Goal: Information Seeking & Learning: Learn about a topic

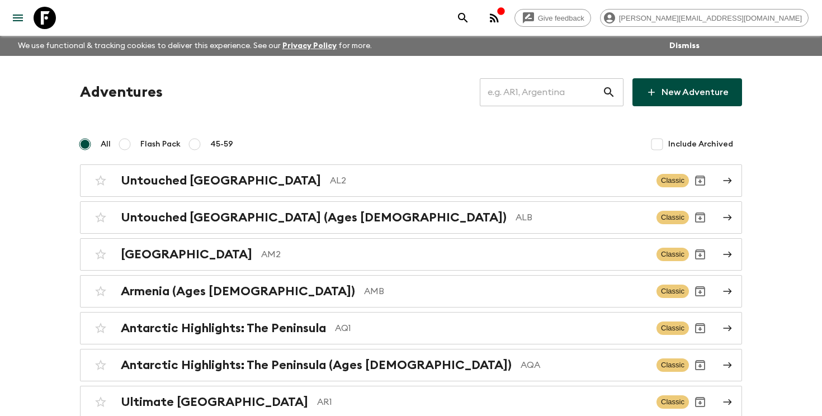
click at [529, 97] on input "text" at bounding box center [541, 92] width 122 height 31
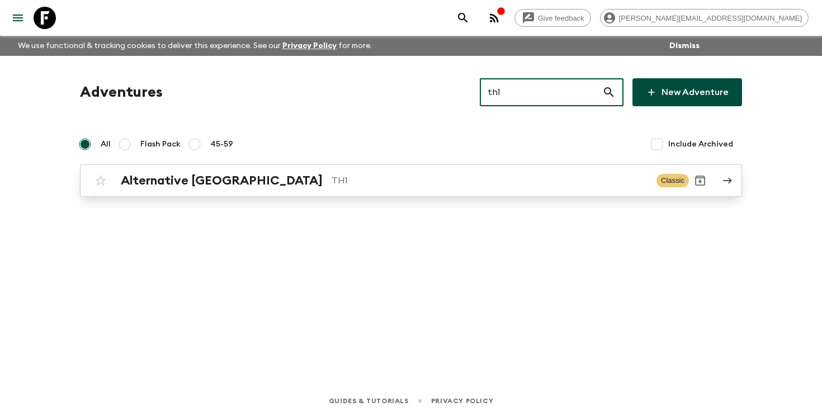
type input "th1"
click at [332, 178] on p "TH1" at bounding box center [490, 180] width 316 height 13
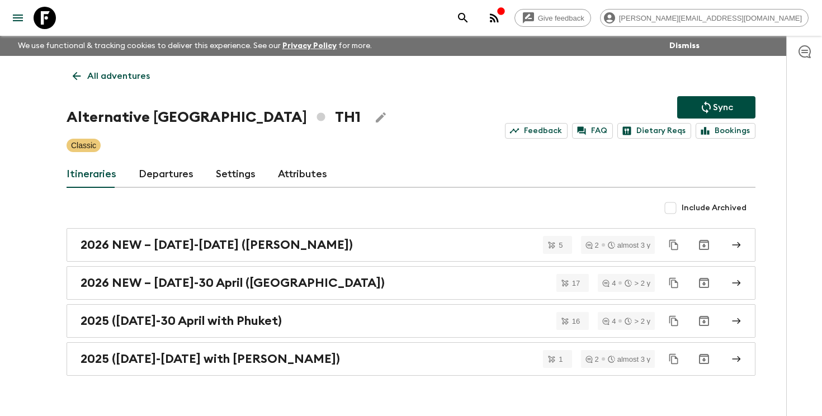
click at [157, 176] on link "Departures" at bounding box center [166, 174] width 55 height 27
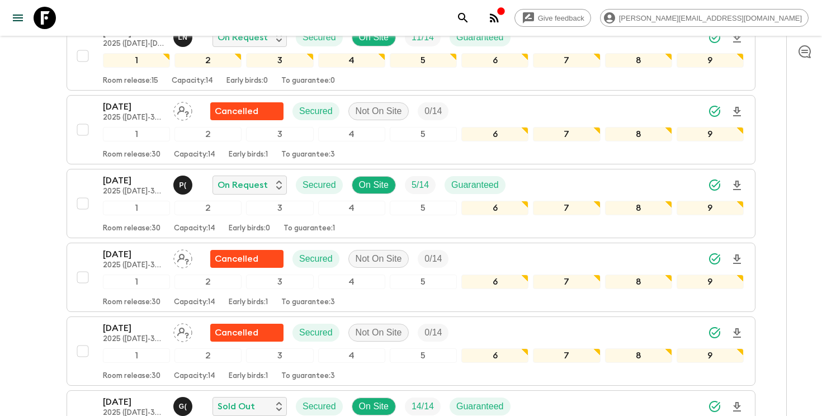
scroll to position [242, 0]
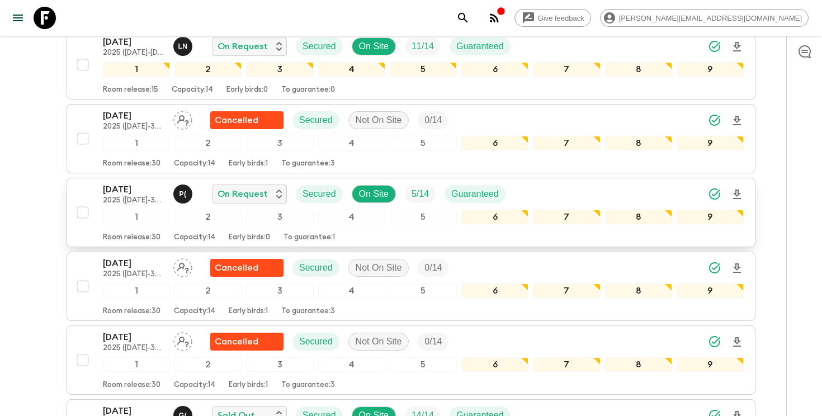
click at [532, 191] on div "[DATE] 2025 ([DATE]-30 April with Phuket) P ( On Request Secured On Site 5 / 14…" at bounding box center [423, 194] width 641 height 22
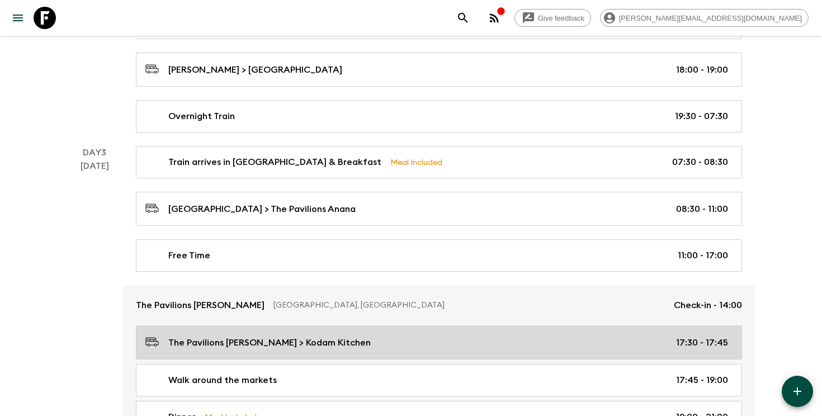
scroll to position [553, 0]
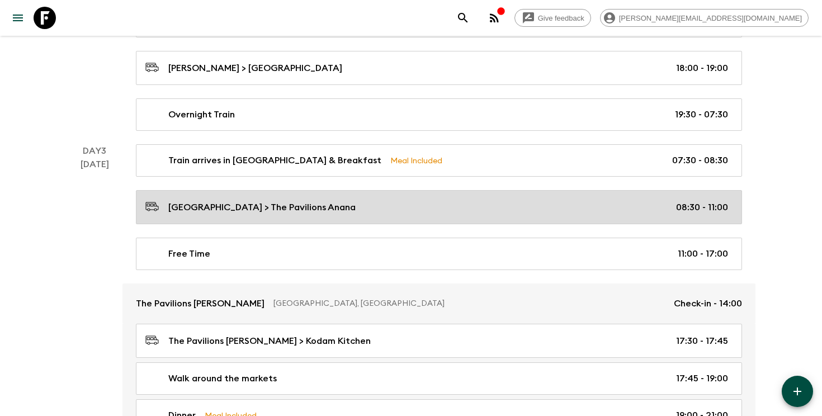
click at [367, 207] on div "[GEOGRAPHIC_DATA] > The Pavilions Anana 08:30 - 11:00" at bounding box center [436, 207] width 583 height 15
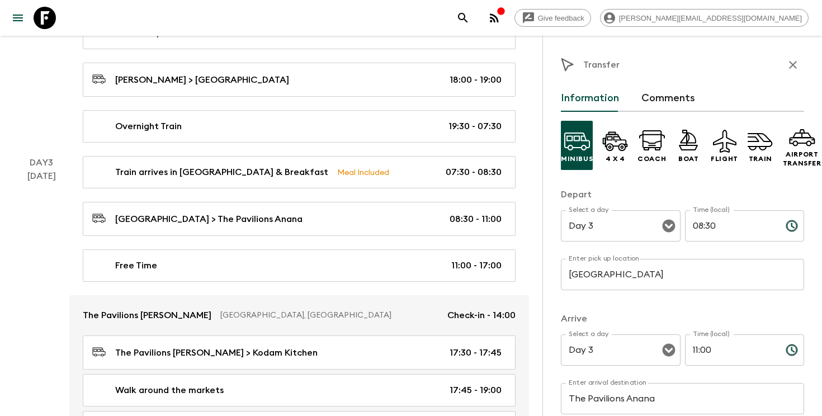
click at [629, 274] on input "[GEOGRAPHIC_DATA]" at bounding box center [682, 274] width 243 height 31
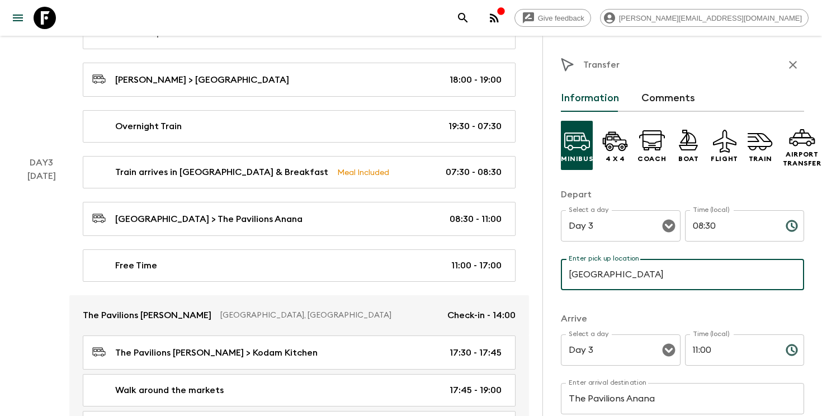
click at [629, 274] on input "[GEOGRAPHIC_DATA]" at bounding box center [682, 274] width 243 height 31
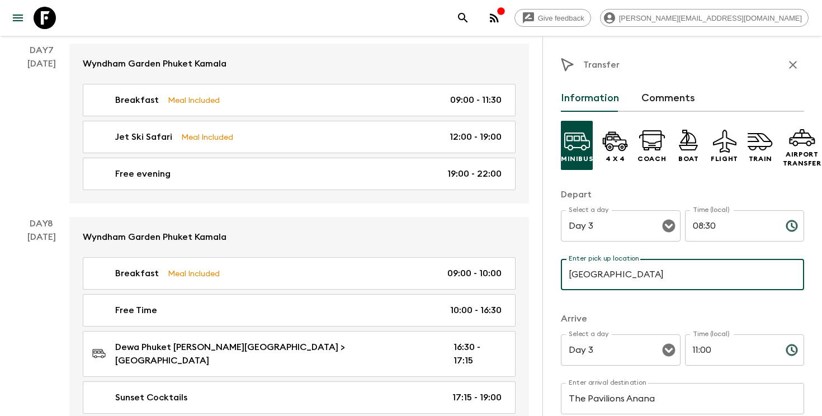
scroll to position [2051, 0]
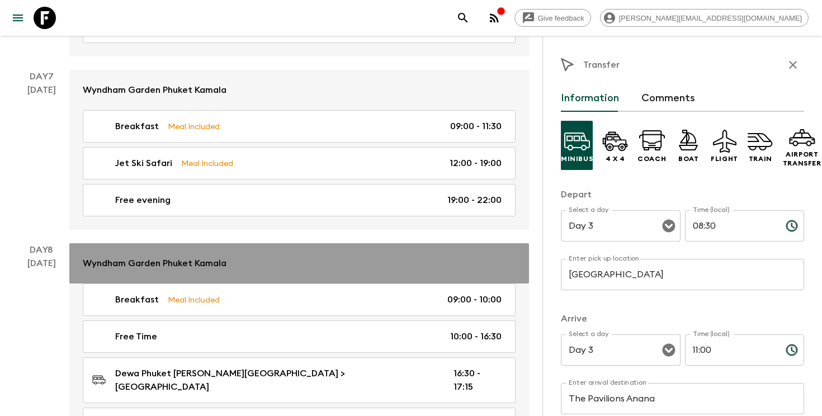
click at [208, 257] on p "Wyndham Garden Phuket Kamala" at bounding box center [155, 263] width 144 height 13
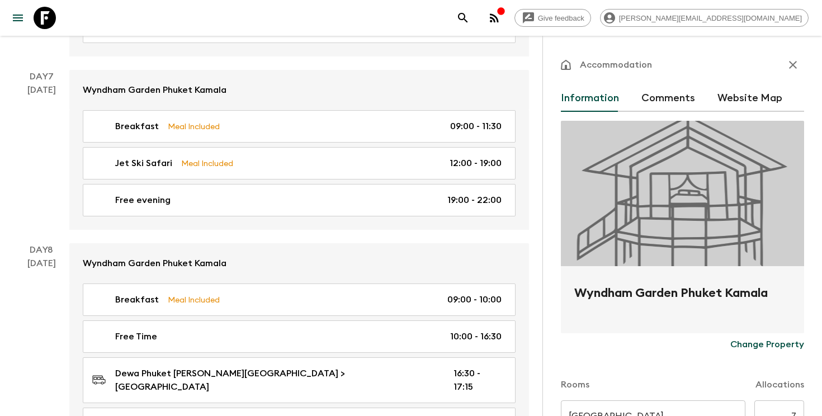
click at [647, 289] on h2 "Wyndham Garden Phuket Kamala" at bounding box center [682, 302] width 216 height 36
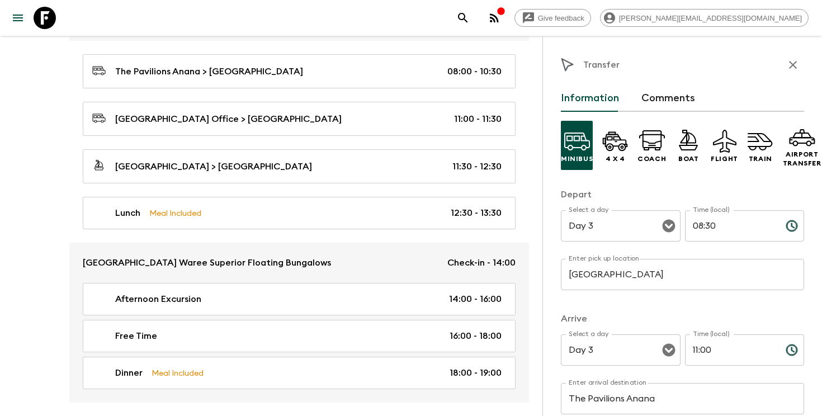
scroll to position [2051, 0]
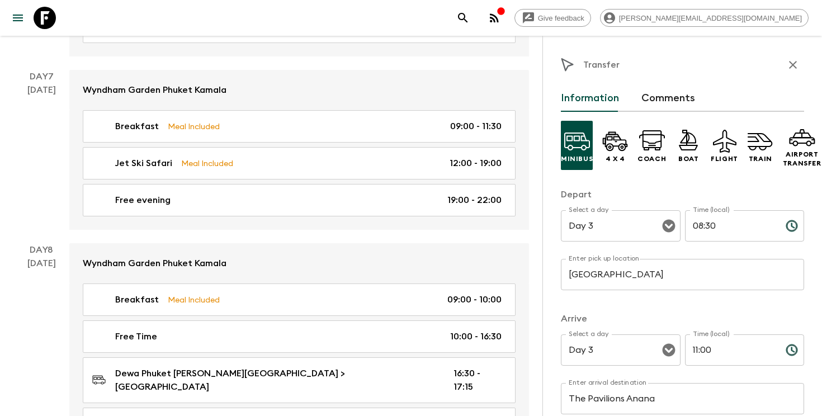
scroll to position [553, 0]
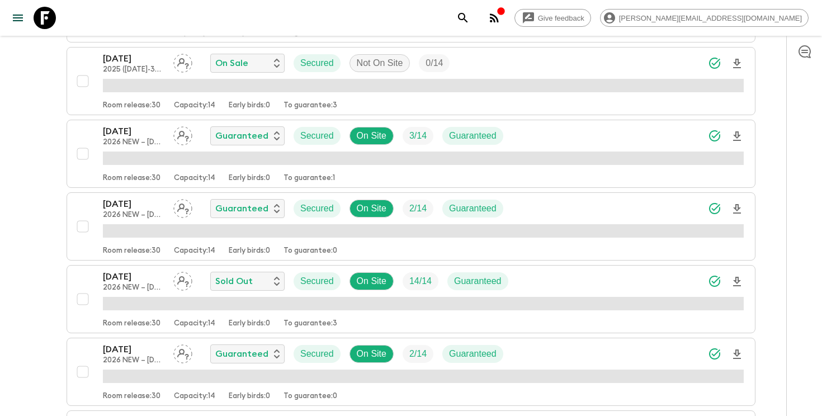
scroll to position [1389, 0]
click at [136, 131] on p "[DATE]" at bounding box center [134, 130] width 62 height 13
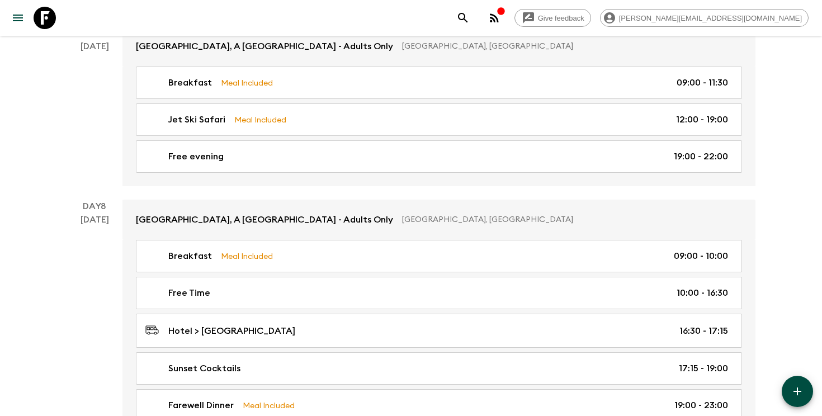
scroll to position [2073, 0]
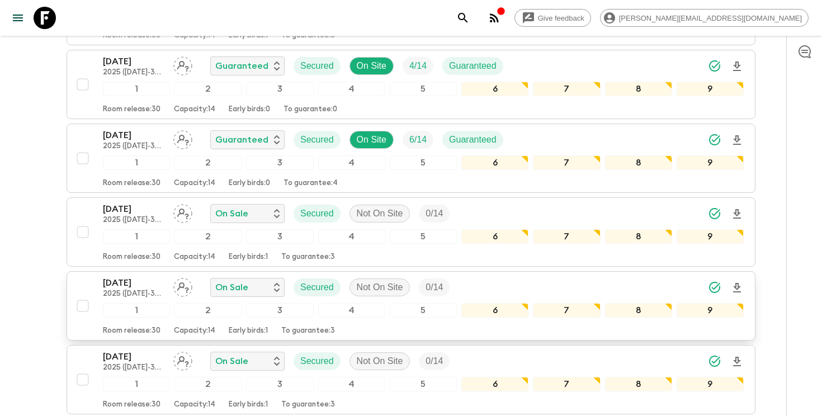
scroll to position [614, 0]
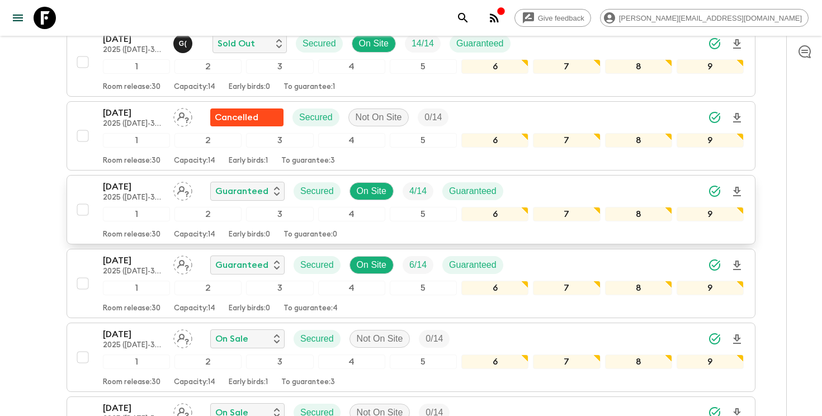
click at [129, 183] on p "[DATE]" at bounding box center [134, 186] width 62 height 13
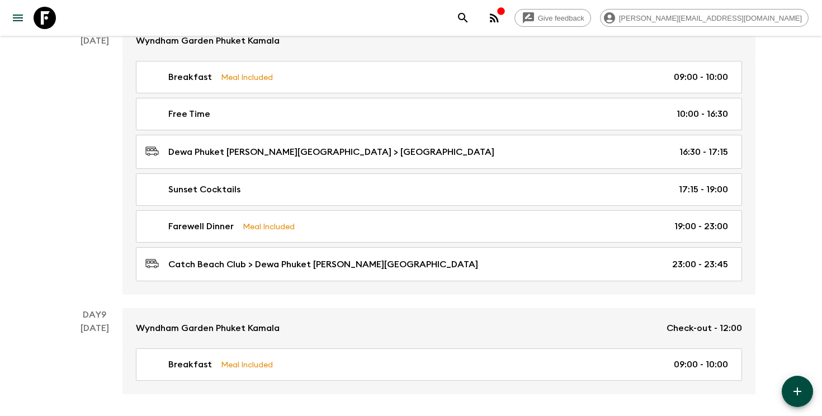
scroll to position [2249, 0]
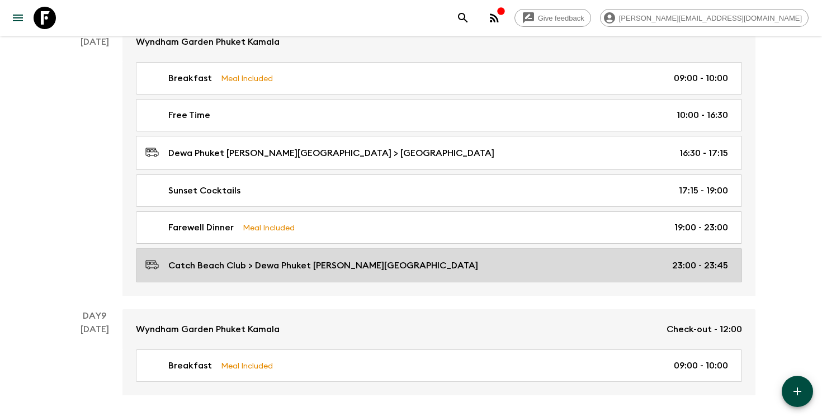
click at [321, 265] on p "Catch Beach Club > Dewa Phuket [PERSON_NAME][GEOGRAPHIC_DATA]" at bounding box center [323, 265] width 310 height 13
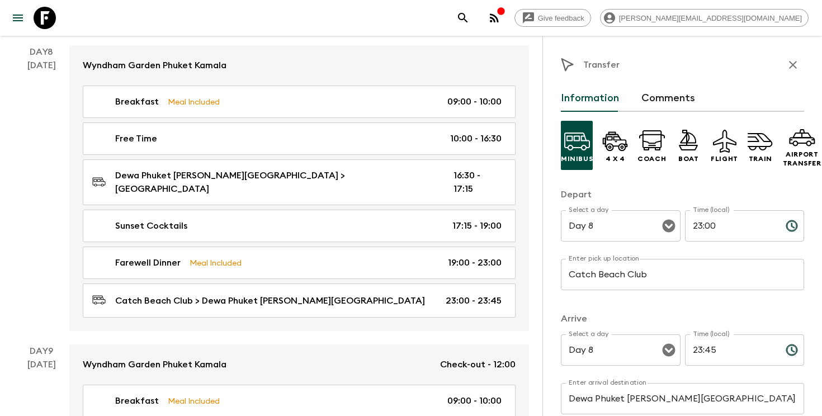
click at [606, 274] on input "Catch Beach Club" at bounding box center [682, 274] width 243 height 31
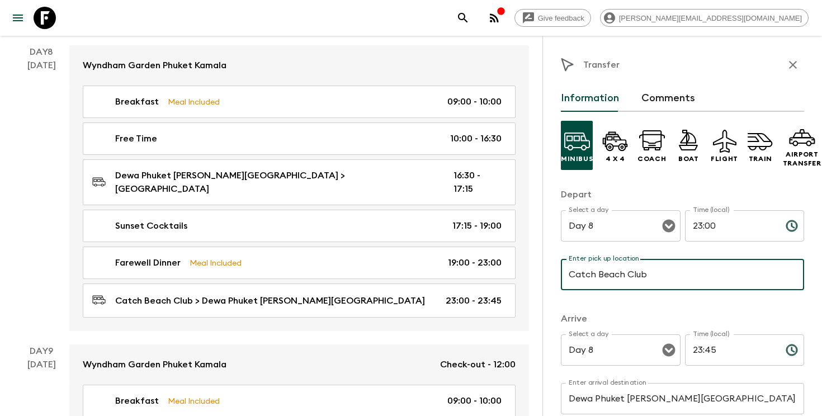
click at [606, 274] on input "Catch Beach Club" at bounding box center [682, 274] width 243 height 31
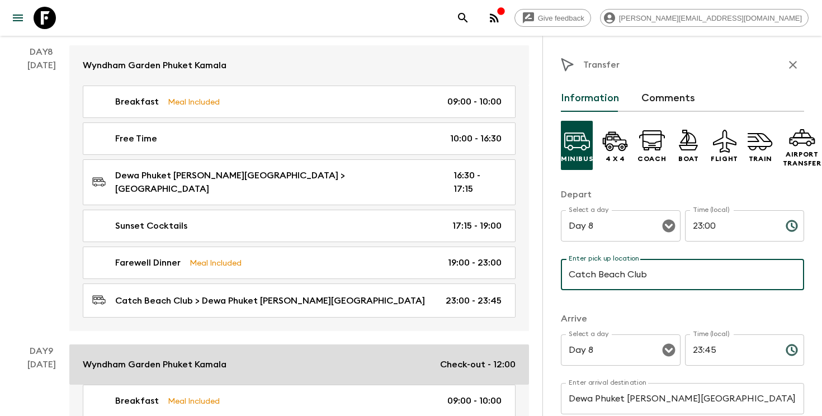
click at [166, 358] on p "Wyndham Garden Phuket Kamala" at bounding box center [155, 364] width 144 height 13
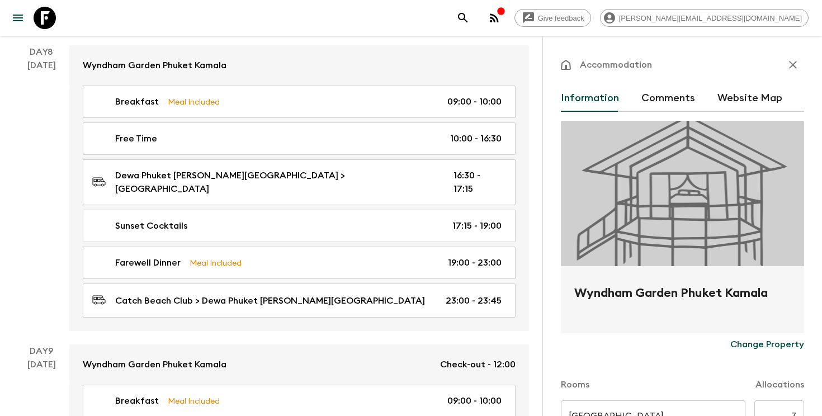
click at [639, 294] on h2 "Wyndham Garden Phuket Kamala" at bounding box center [682, 302] width 216 height 36
click at [639, 293] on h2 "Wyndham Garden Phuket Kamala" at bounding box center [682, 302] width 216 height 36
click at [658, 290] on h2 "Wyndham Garden Phuket Kamala" at bounding box center [682, 302] width 216 height 36
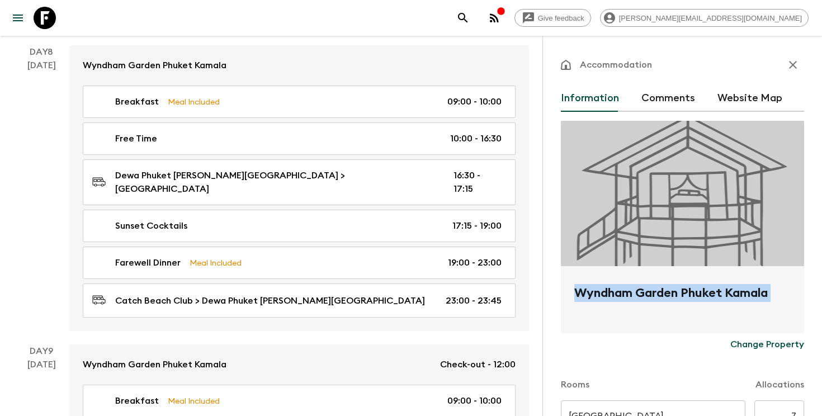
click at [658, 290] on h2 "Wyndham Garden Phuket Kamala" at bounding box center [682, 302] width 216 height 36
copy form "[GEOGRAPHIC_DATA] Phuket Kamala Change Property"
click at [474, 18] on button "search adventures" at bounding box center [463, 18] width 22 height 22
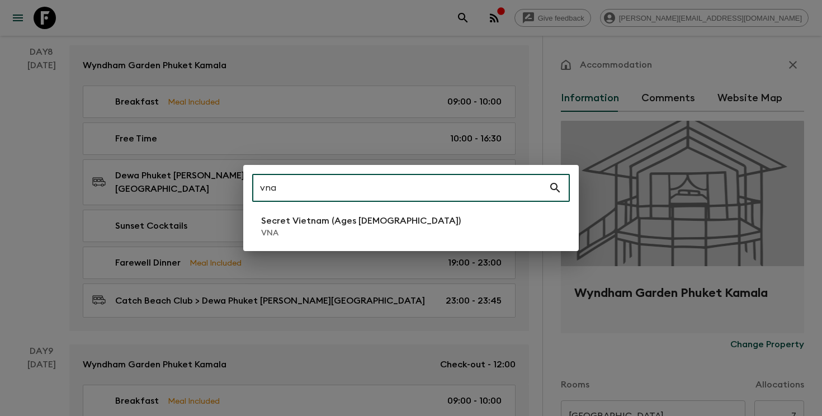
type input "vna"
click at [318, 223] on p "Secret Vietnam (Ages [DEMOGRAPHIC_DATA])" at bounding box center [361, 220] width 200 height 13
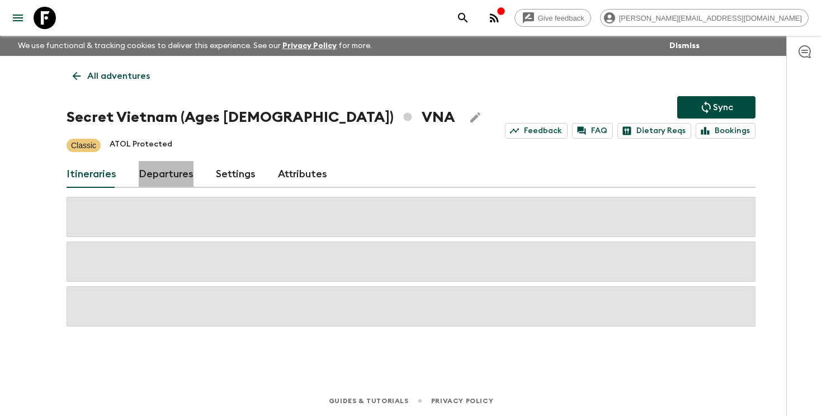
click at [173, 182] on link "Departures" at bounding box center [166, 174] width 55 height 27
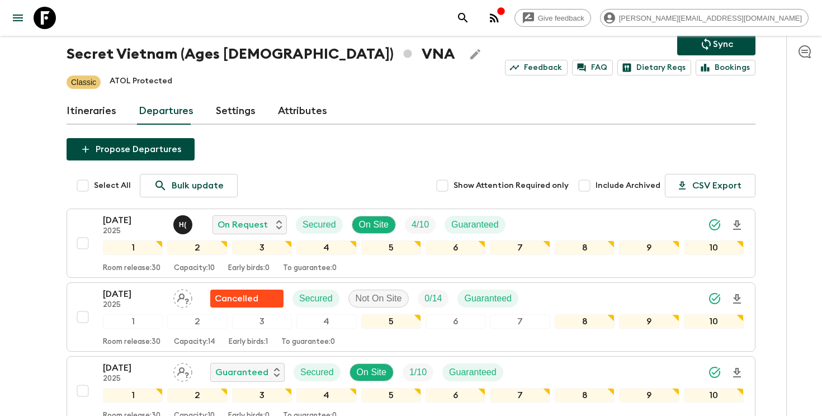
scroll to position [64, 0]
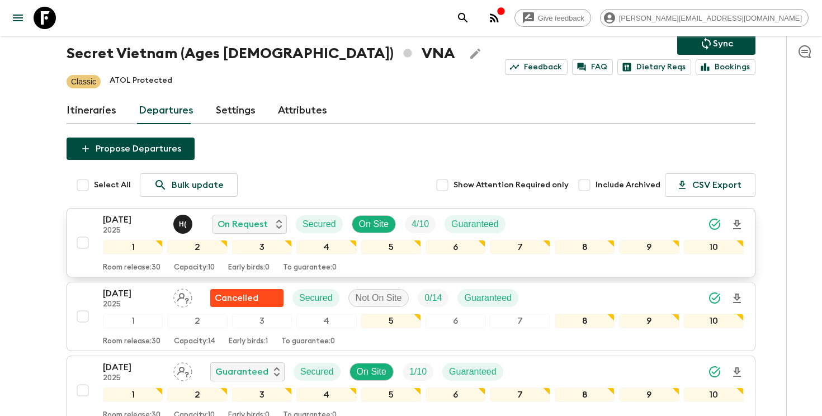
click at [550, 225] on div "[DATE] 2025 H ( On Request Secured On Site 4 / 10 Guaranteed" at bounding box center [423, 224] width 641 height 22
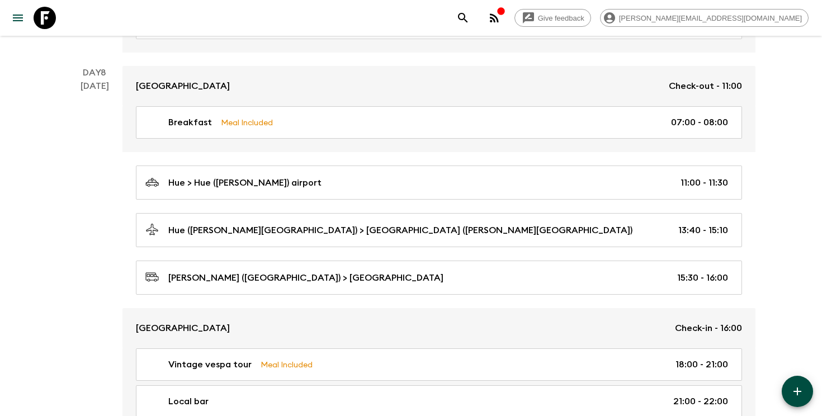
scroll to position [2988, 0]
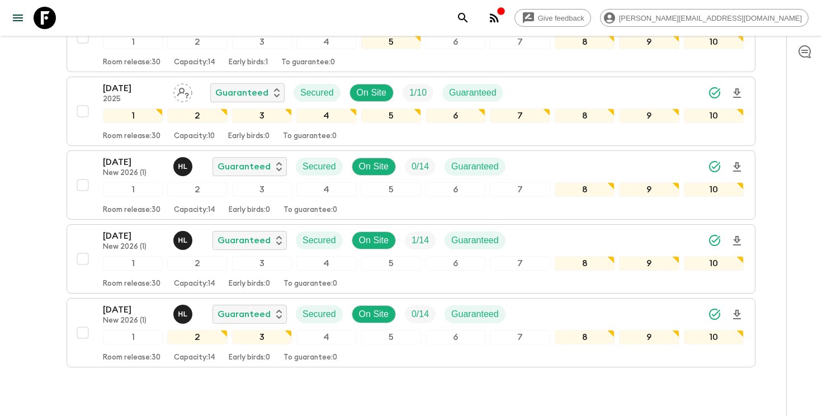
scroll to position [343, 0]
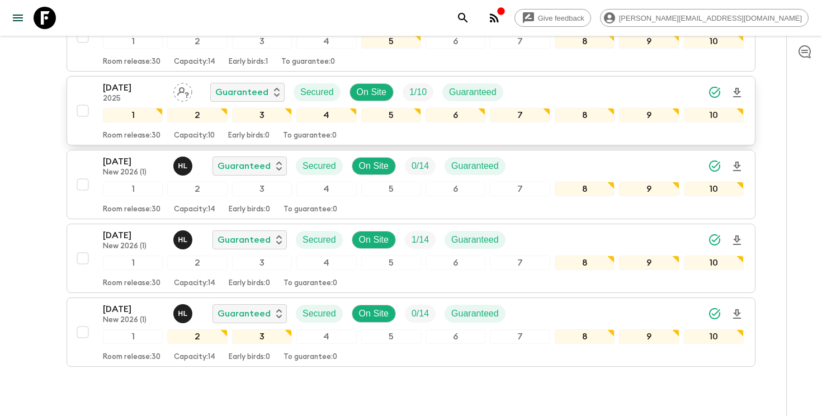
click at [122, 89] on p "[DATE]" at bounding box center [134, 87] width 62 height 13
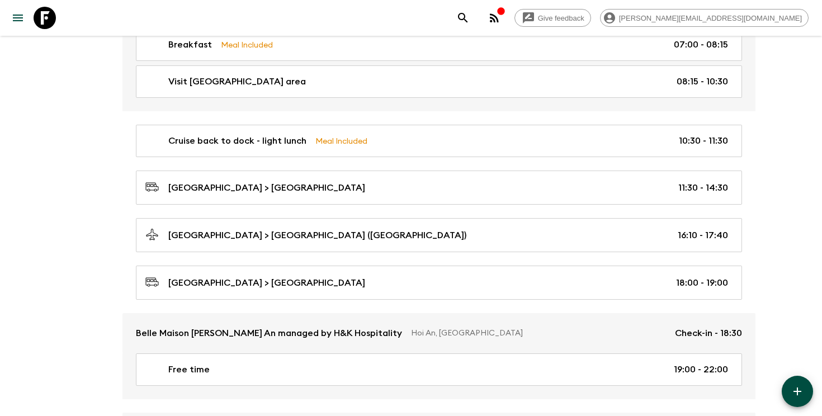
scroll to position [874, 0]
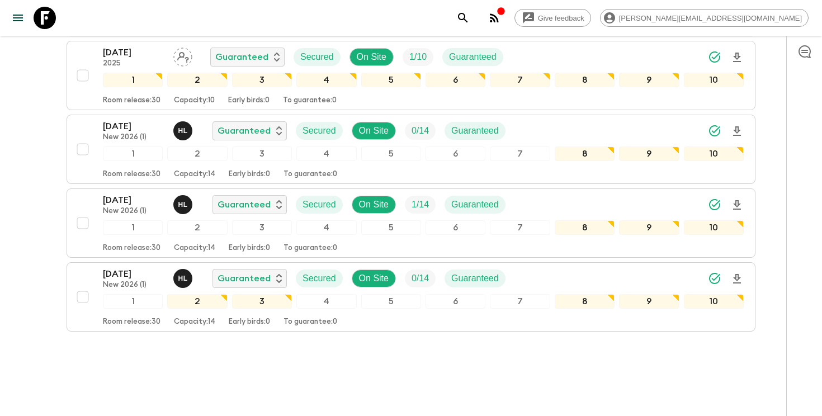
scroll to position [396, 0]
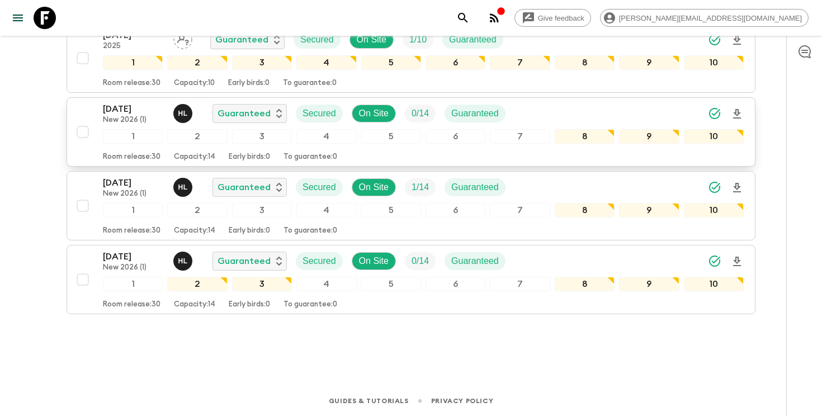
click at [126, 111] on p "[DATE]" at bounding box center [134, 108] width 62 height 13
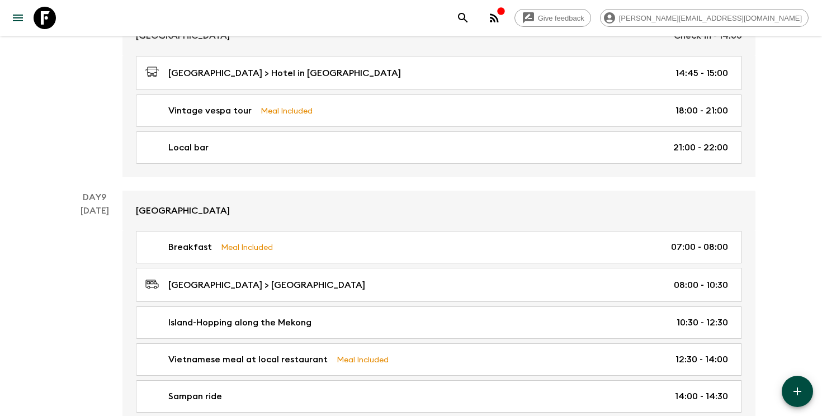
scroll to position [2907, 0]
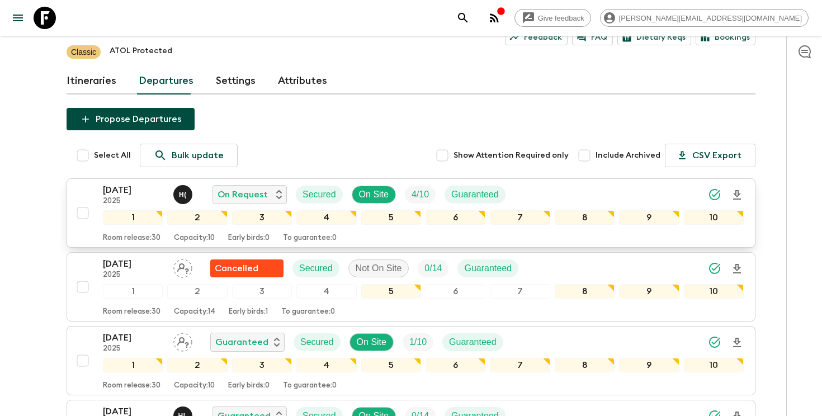
scroll to position [92, 0]
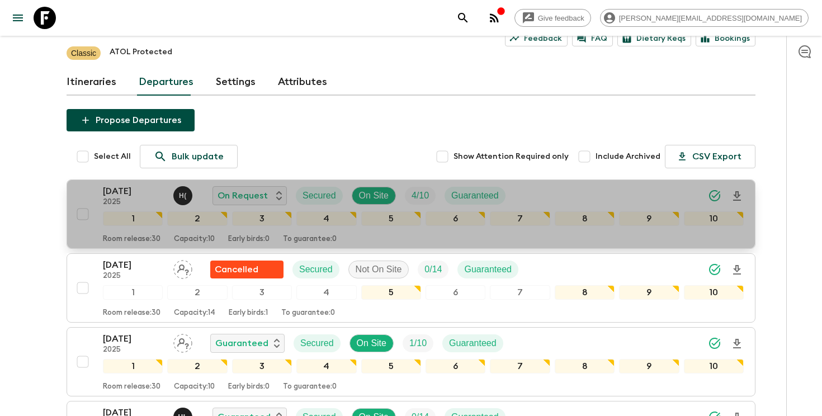
click at [127, 193] on p "[DATE]" at bounding box center [134, 191] width 62 height 13
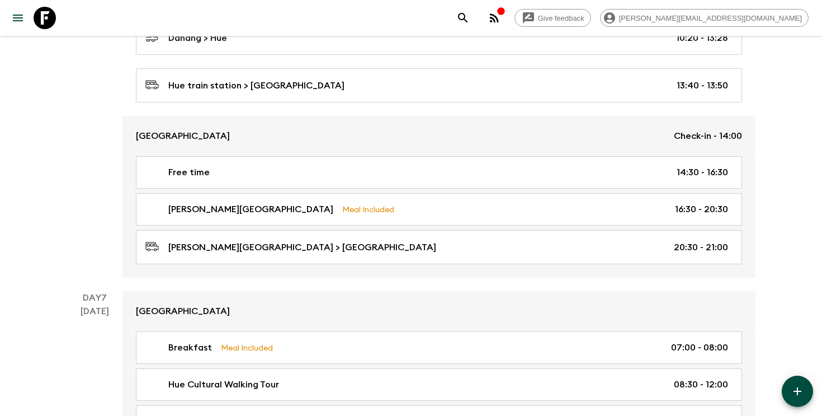
scroll to position [1923, 0]
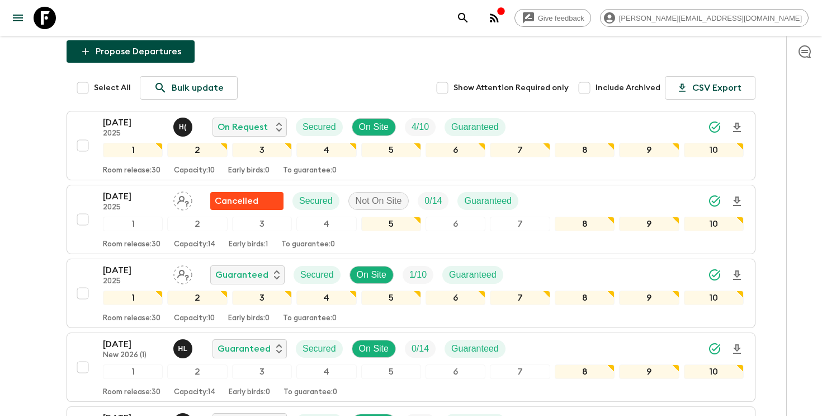
scroll to position [192, 0]
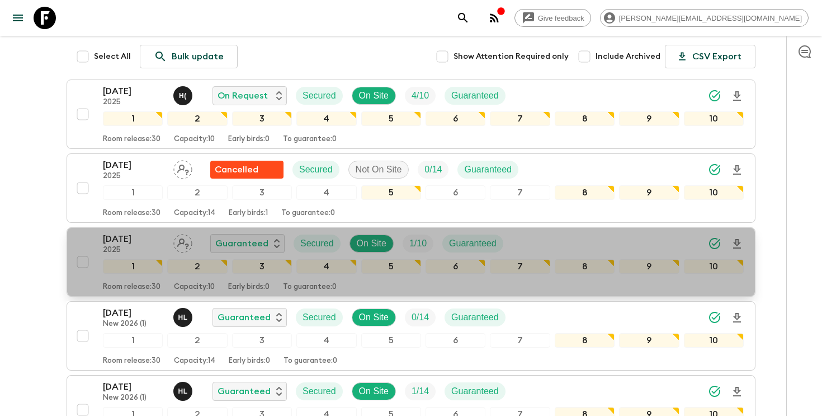
click at [129, 240] on p "[DATE]" at bounding box center [134, 238] width 62 height 13
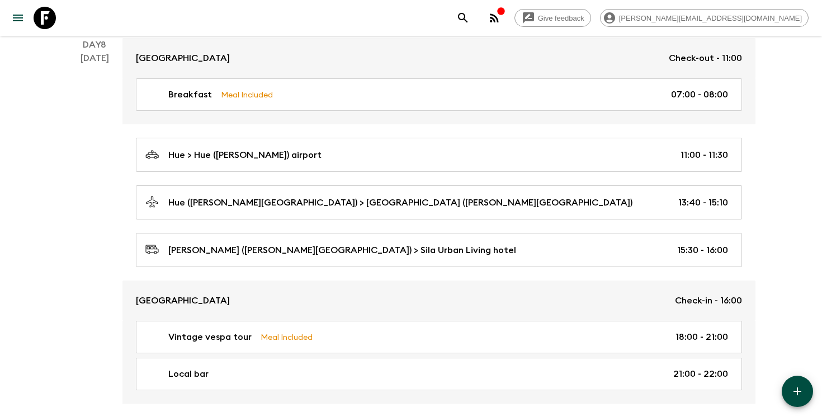
scroll to position [2473, 0]
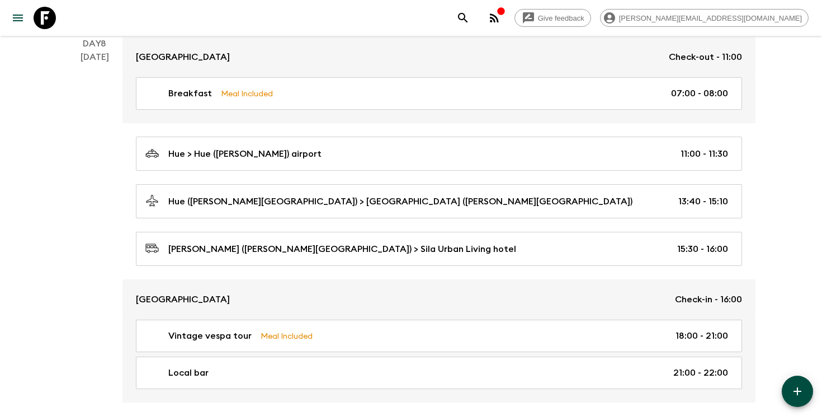
click at [470, 20] on icon "search adventures" at bounding box center [462, 17] width 13 height 13
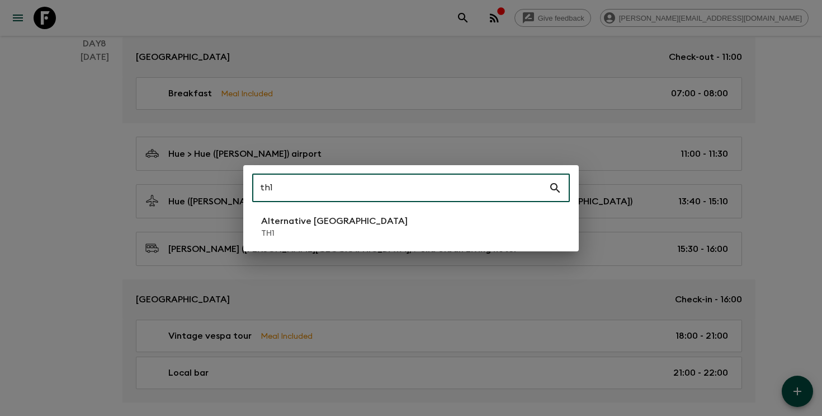
type input "th1"
click at [342, 228] on p "TH1" at bounding box center [334, 233] width 147 height 11
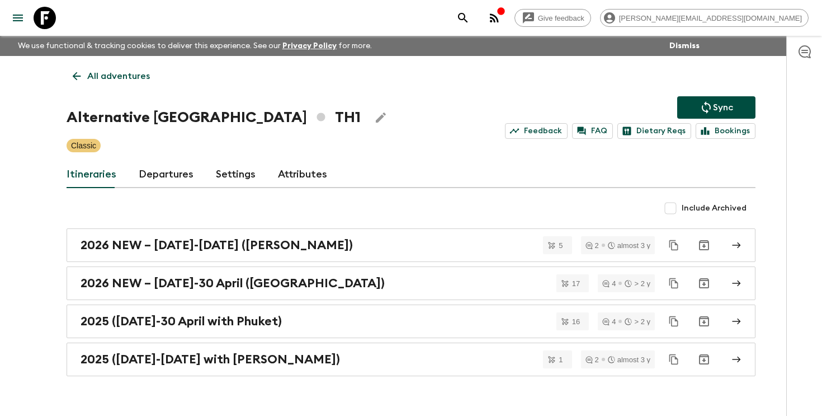
click at [152, 180] on link "Departures" at bounding box center [166, 174] width 55 height 27
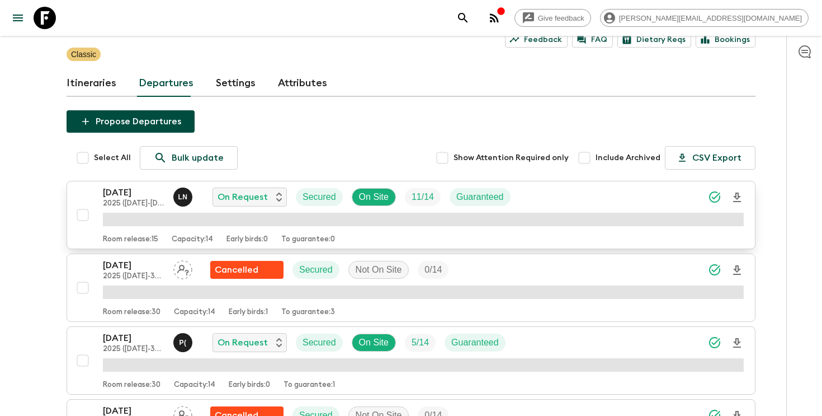
scroll to position [92, 0]
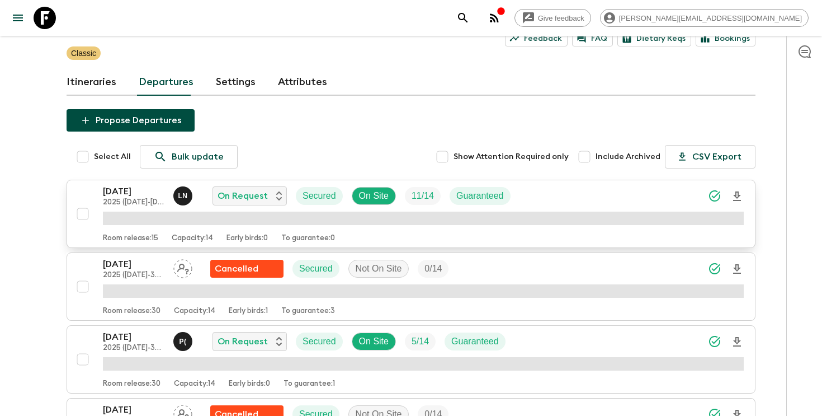
click at [126, 197] on p "[DATE]" at bounding box center [134, 191] width 62 height 13
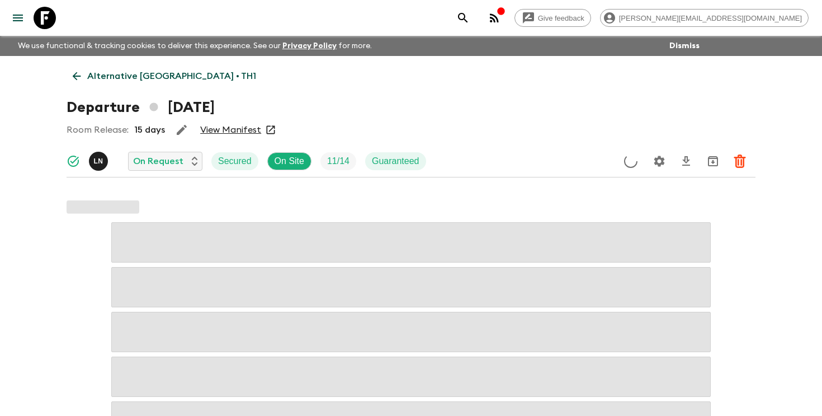
click at [89, 73] on p "Alternative [GEOGRAPHIC_DATA] • TH1" at bounding box center [171, 75] width 169 height 13
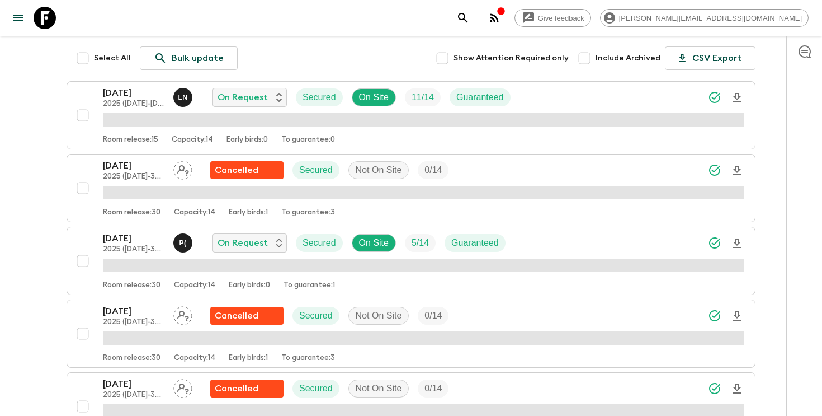
scroll to position [193, 0]
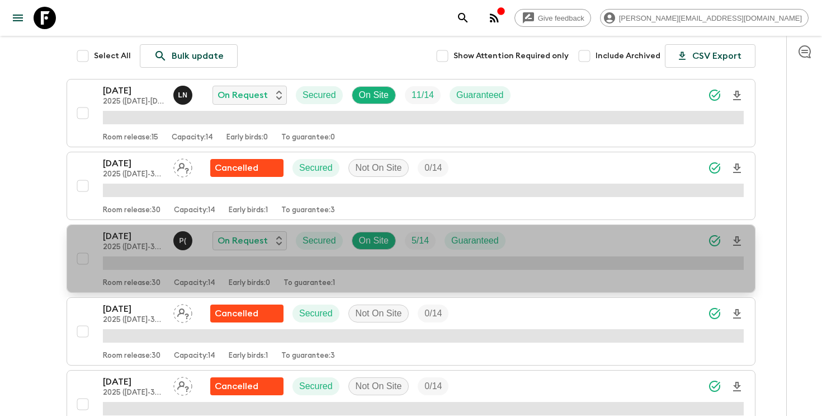
click at [130, 237] on p "[DATE]" at bounding box center [134, 235] width 62 height 13
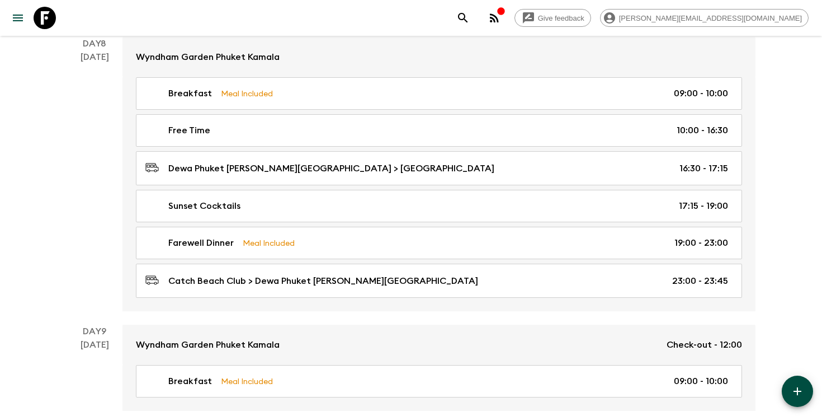
scroll to position [2205, 0]
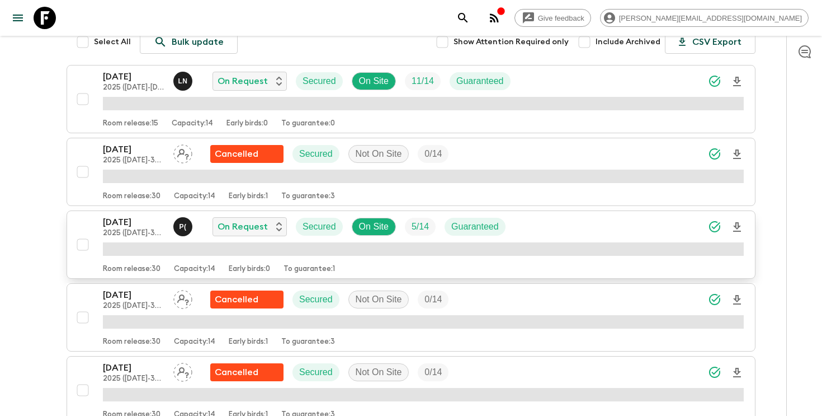
scroll to position [407, 0]
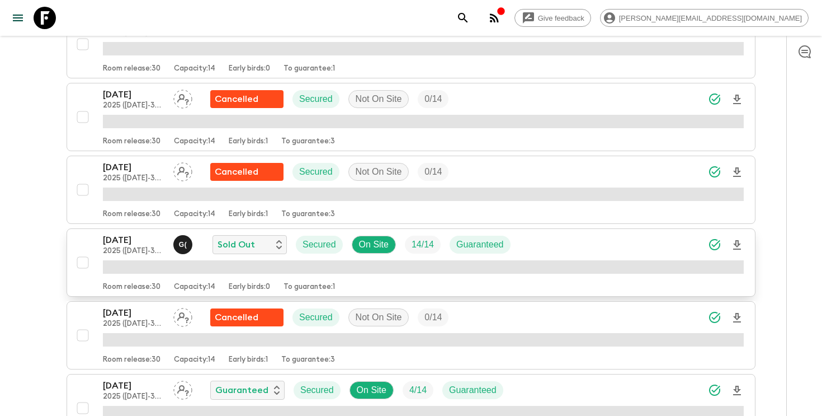
click at [144, 242] on p "[DATE]" at bounding box center [134, 239] width 62 height 13
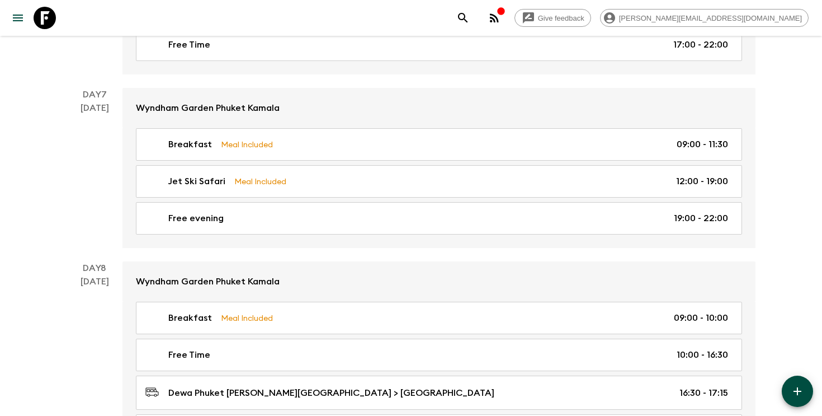
scroll to position [2287, 0]
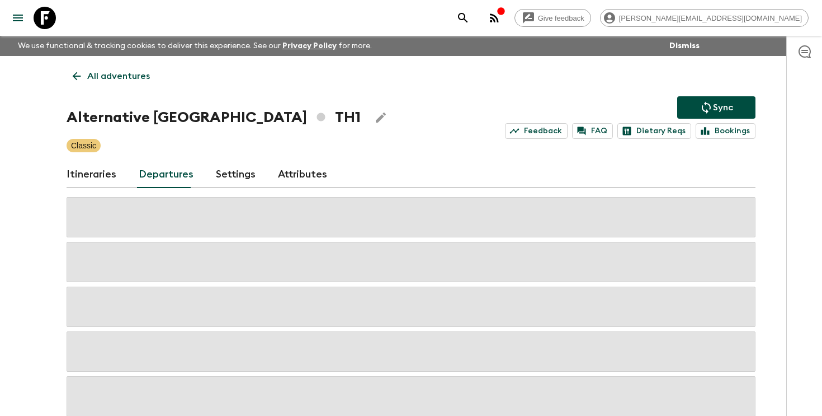
click at [615, 85] on div "All adventures Alternative [GEOGRAPHIC_DATA] TH1 Sync Feedback FAQ Dietary Reqs…" at bounding box center [411, 236] width 716 height 360
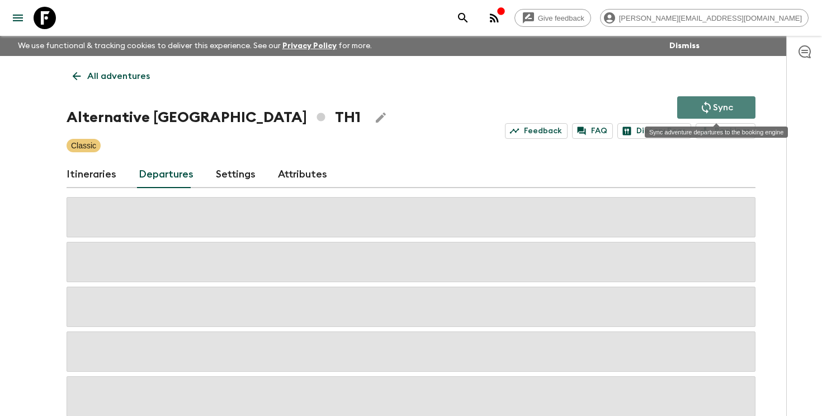
click at [702, 103] on icon "Sync adventure departures to the booking engine" at bounding box center [706, 107] width 13 height 13
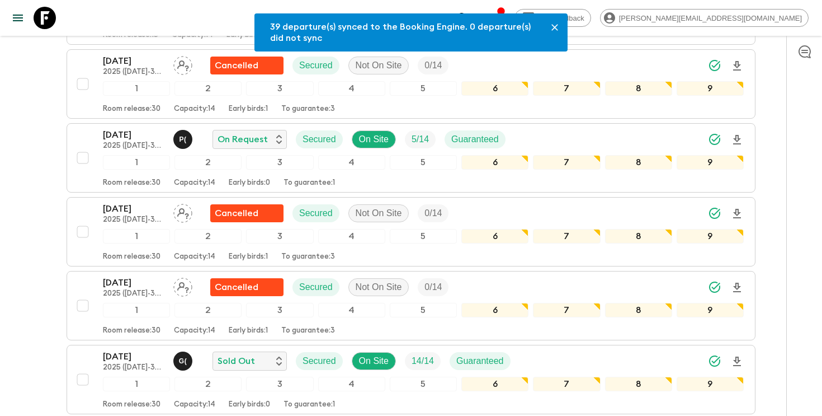
scroll to position [310, 0]
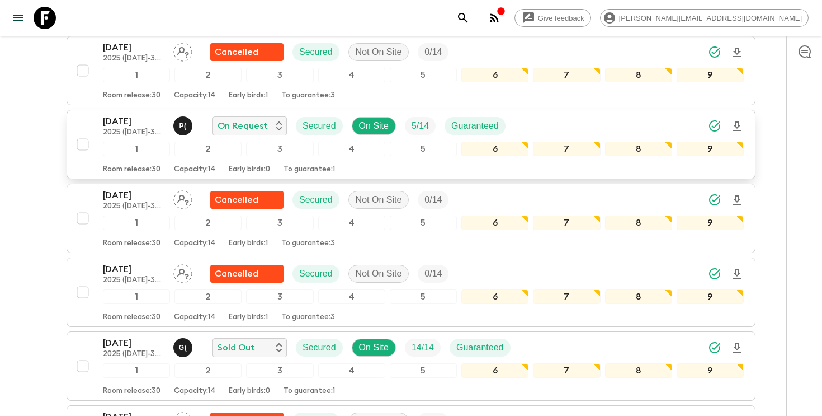
click at [124, 125] on p "[DATE]" at bounding box center [134, 121] width 62 height 13
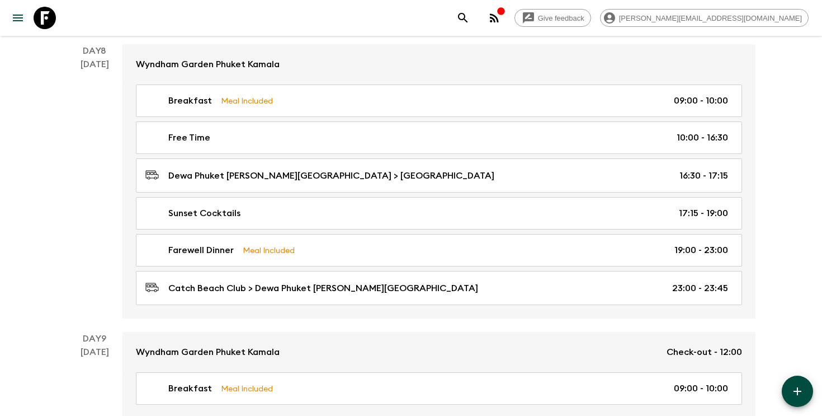
scroll to position [2287, 0]
